Goal: Task Accomplishment & Management: Manage account settings

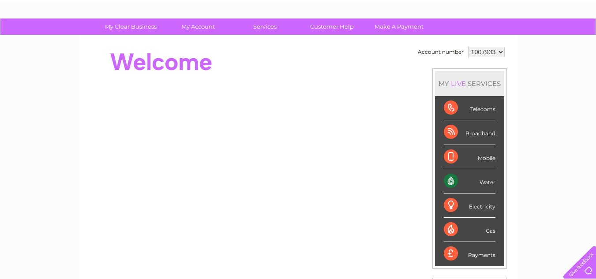
scroll to position [44, 0]
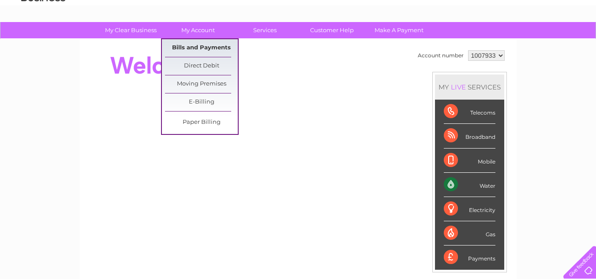
click at [196, 45] on link "Bills and Payments" at bounding box center [201, 48] width 73 height 18
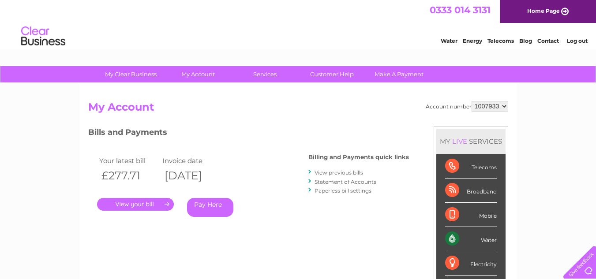
scroll to position [44, 0]
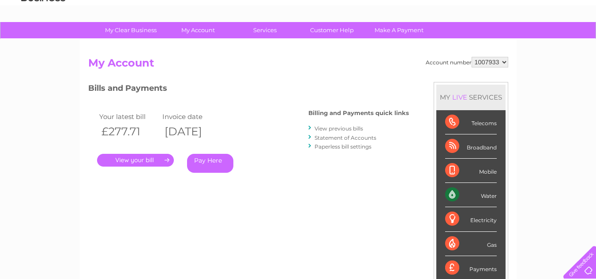
click at [137, 155] on link "." at bounding box center [135, 160] width 77 height 13
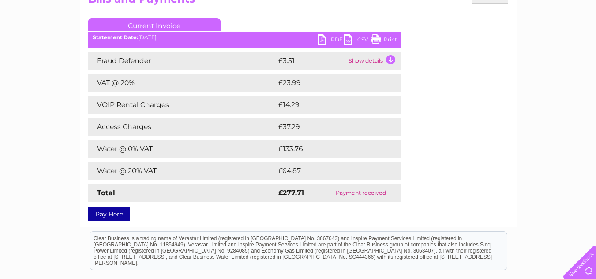
scroll to position [88, 0]
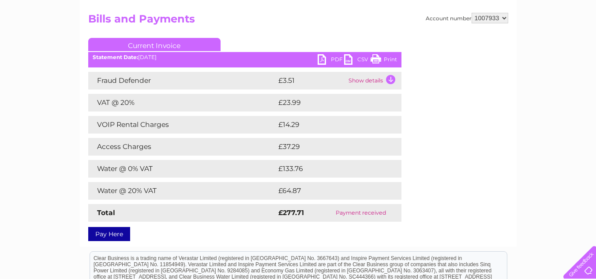
click at [323, 56] on link "PDF" at bounding box center [331, 60] width 26 height 13
drag, startPoint x: 379, startPoint y: 55, endPoint x: 461, endPoint y: 247, distance: 208.4
click at [379, 55] on link "Print" at bounding box center [384, 60] width 26 height 13
